Goal: Navigation & Orientation: Find specific page/section

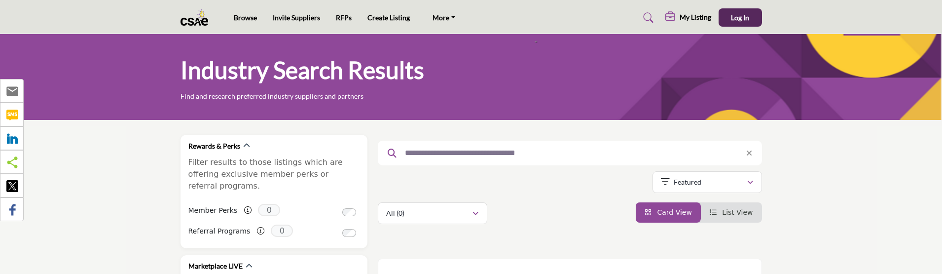
click at [188, 20] on img at bounding box center [197, 17] width 33 height 16
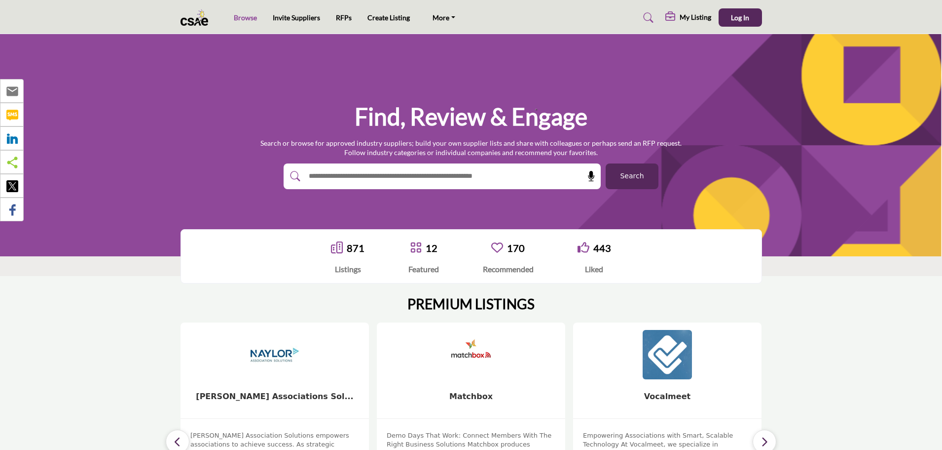
click at [241, 19] on link "Browse" at bounding box center [245, 17] width 23 height 8
